Goal: Transaction & Acquisition: Purchase product/service

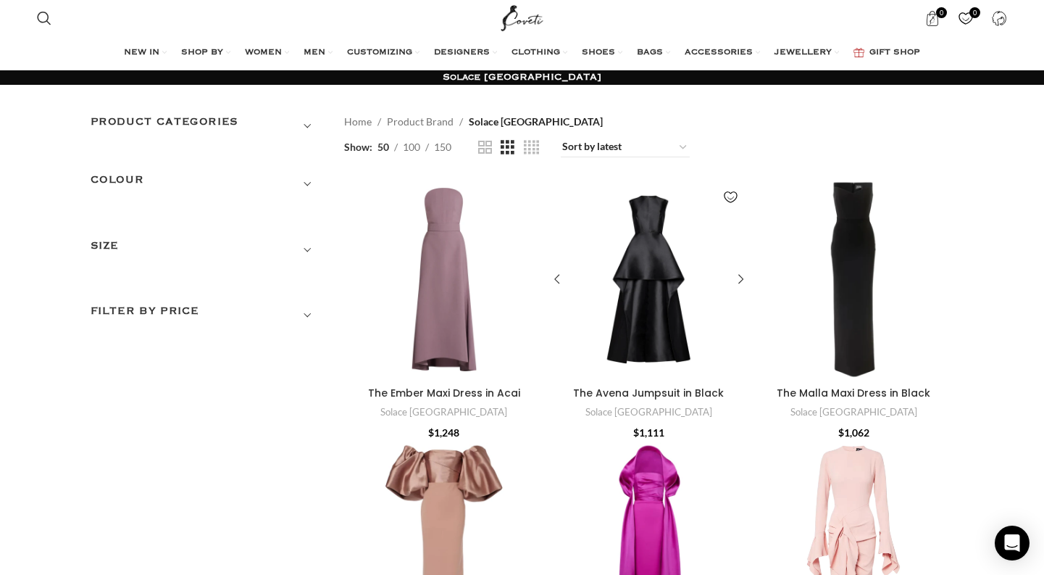
click at [659, 333] on div "The Avena Jumpsuit in Black" at bounding box center [699, 279] width 100 height 201
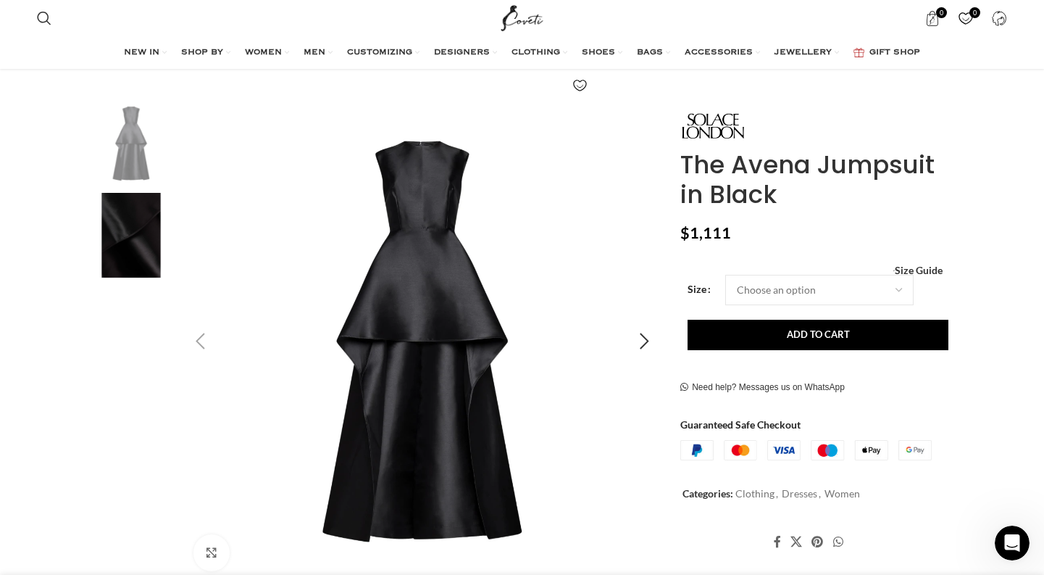
scroll to position [212, 0]
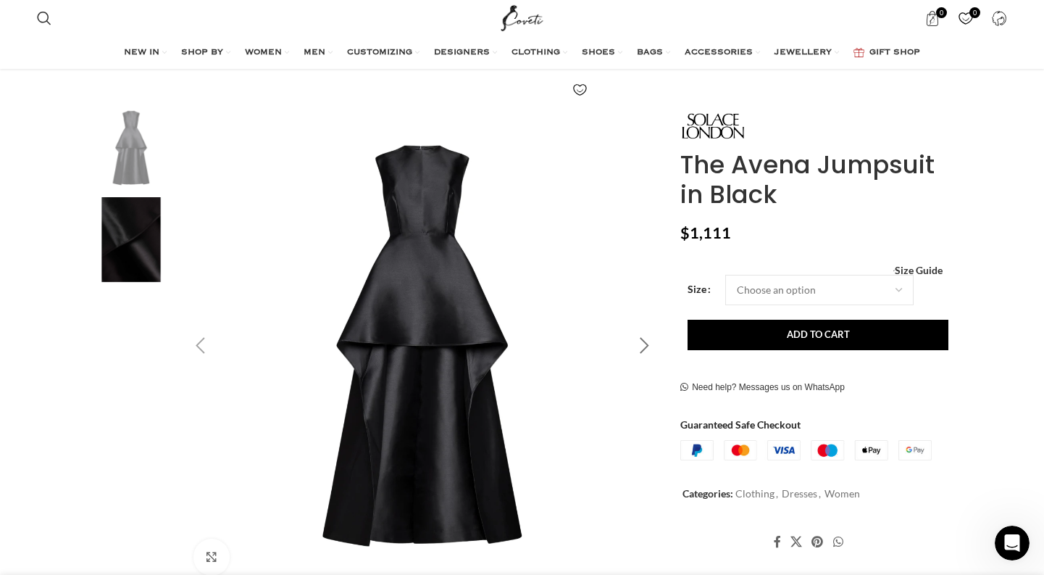
click at [644, 349] on div "Next slide" at bounding box center [644, 346] width 36 height 36
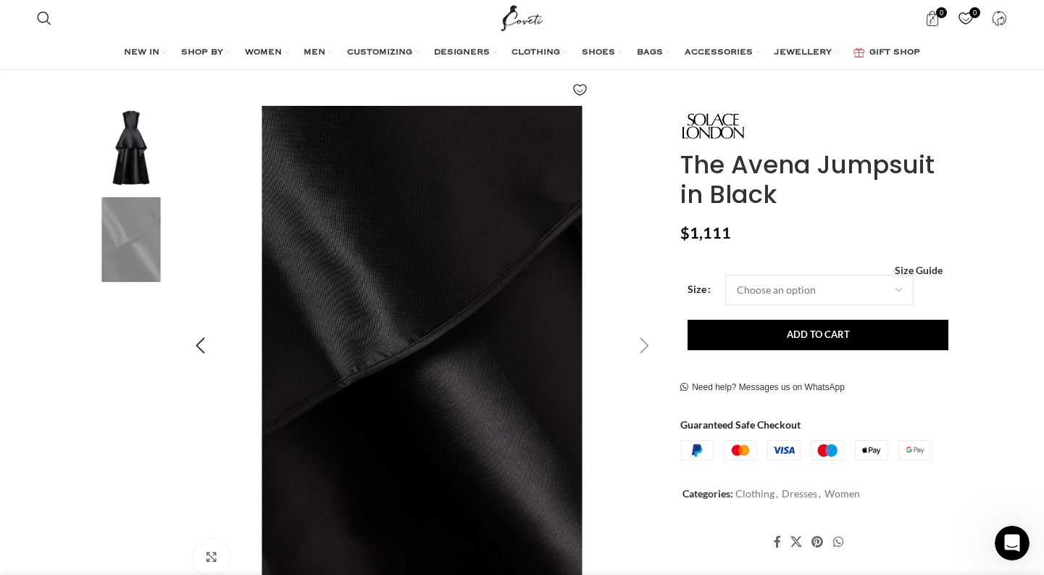
click at [644, 349] on div "Next slide" at bounding box center [644, 346] width 36 height 36
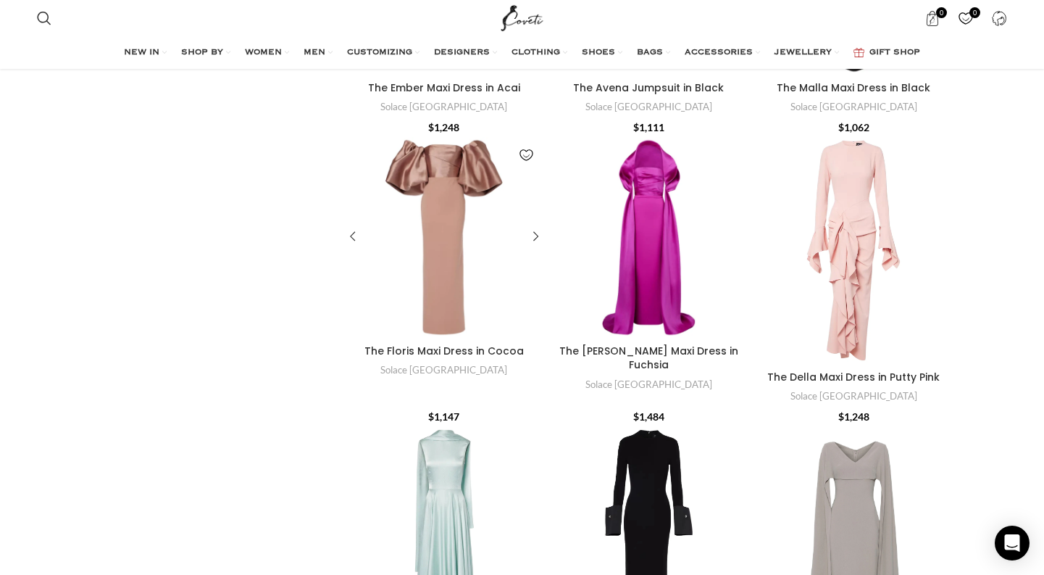
scroll to position [307, 0]
